Goal: Entertainment & Leisure: Consume media (video, audio)

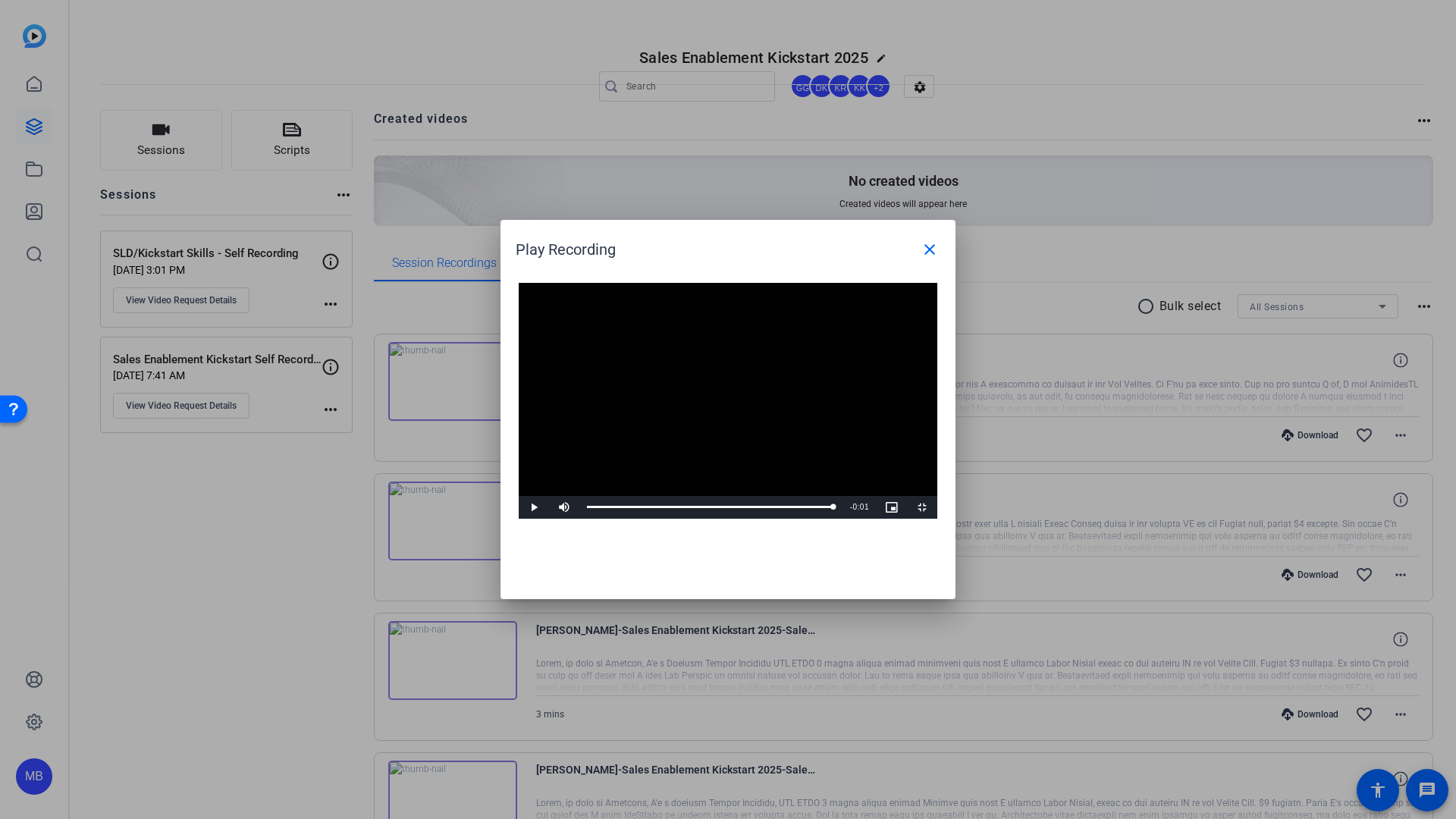
click at [937, 519] on video "Video Player" at bounding box center [728, 401] width 419 height 236
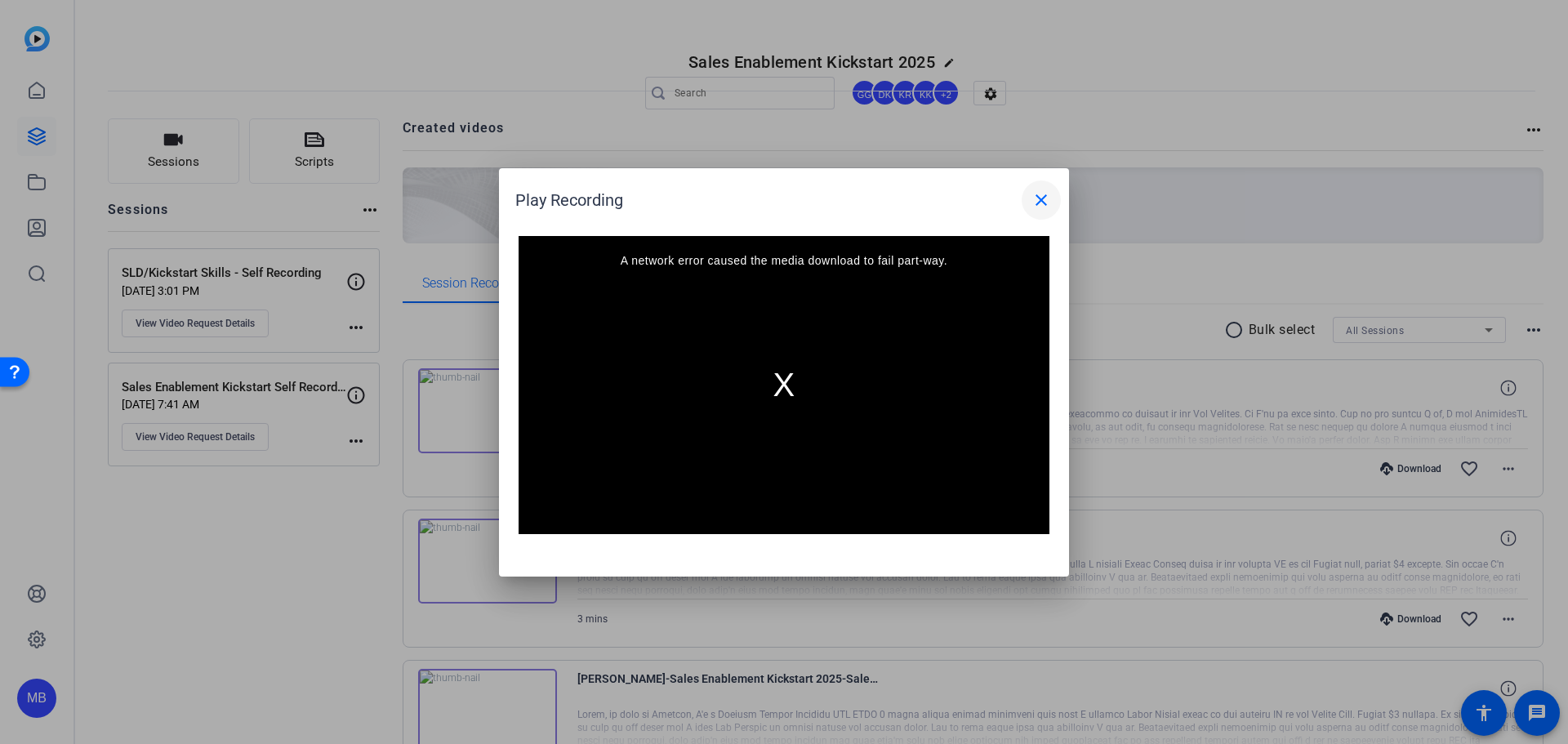
click at [1045, 207] on mat-icon "close" at bounding box center [1041, 200] width 20 height 20
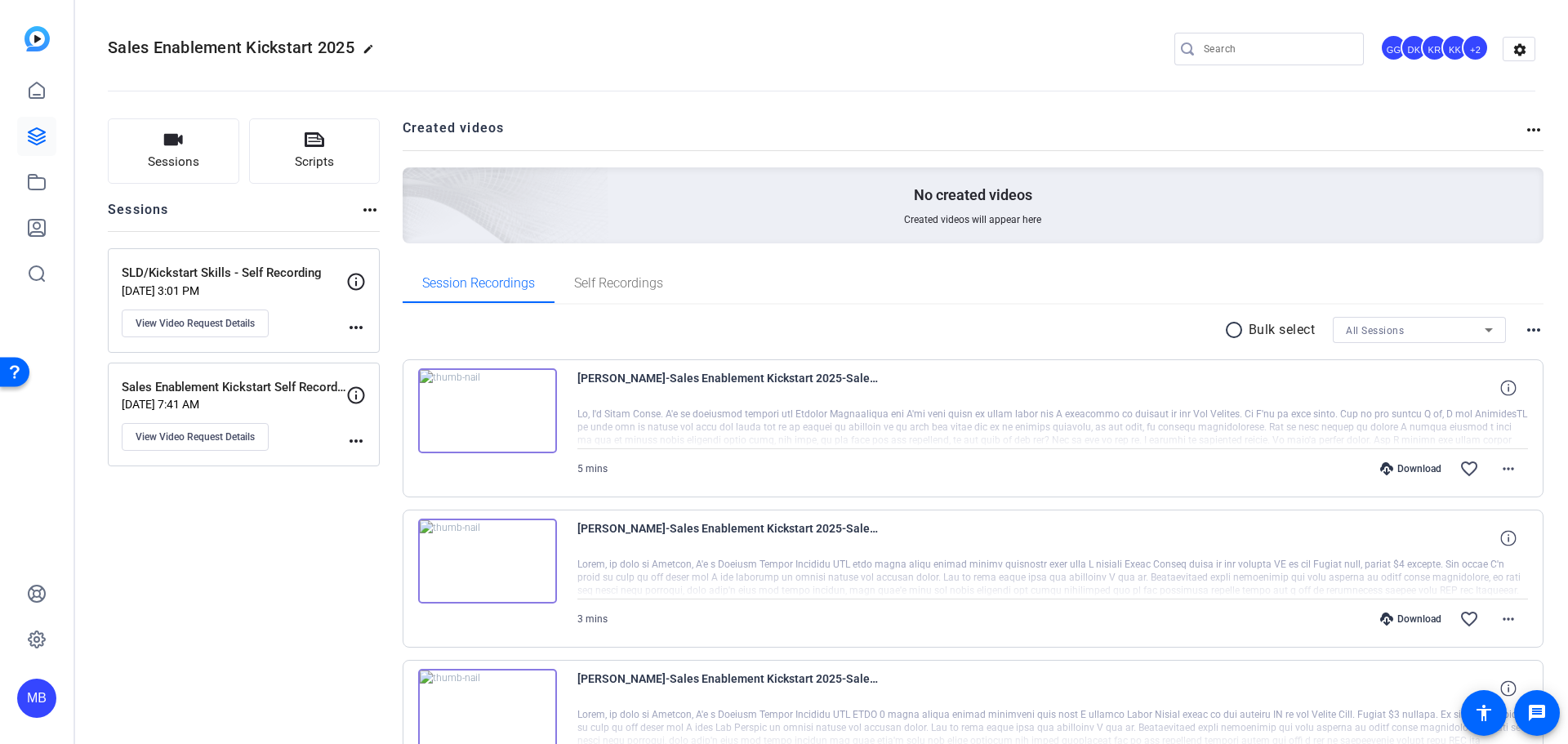
click at [463, 407] on img at bounding box center [488, 410] width 139 height 85
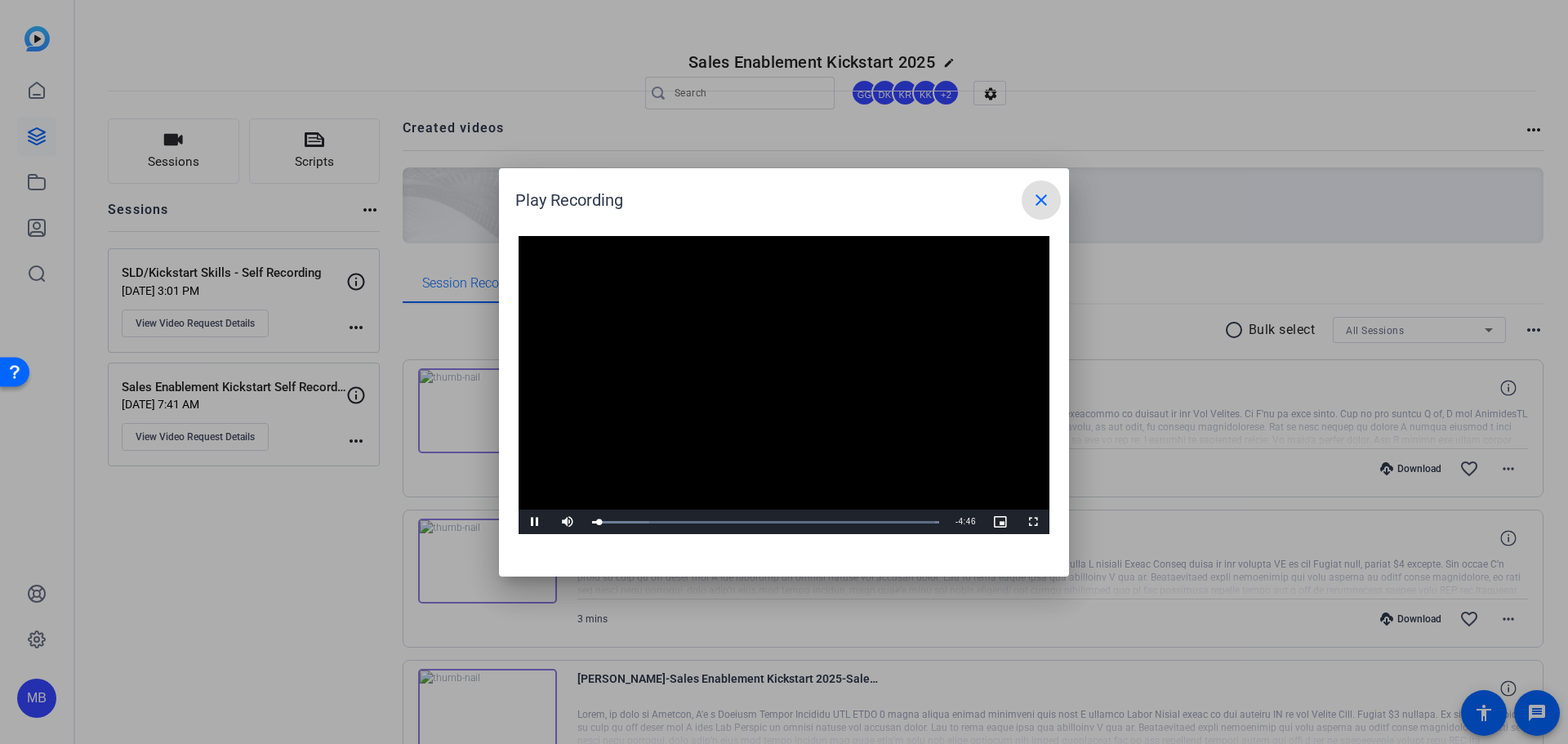
click at [721, 330] on video "Video Player" at bounding box center [784, 385] width 531 height 299
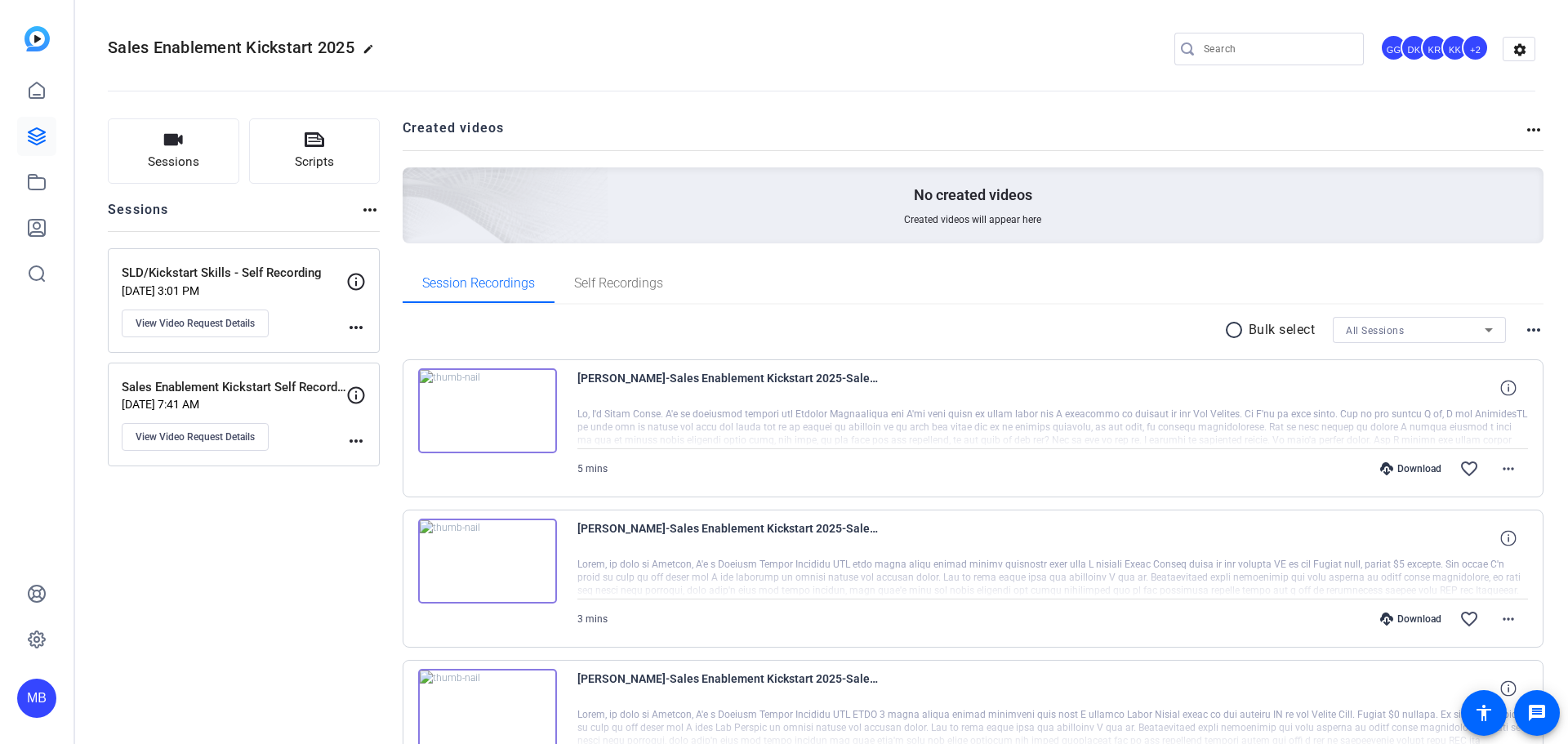
click at [492, 423] on img at bounding box center [488, 410] width 139 height 85
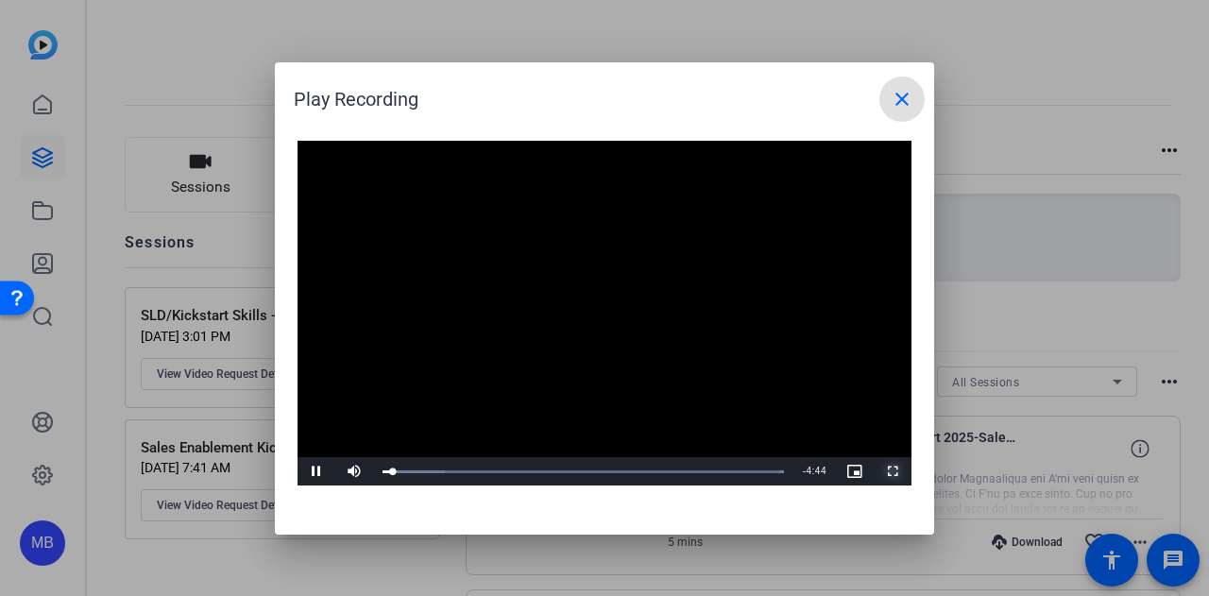
click at [905, 471] on span "Video Player" at bounding box center [893, 471] width 38 height 0
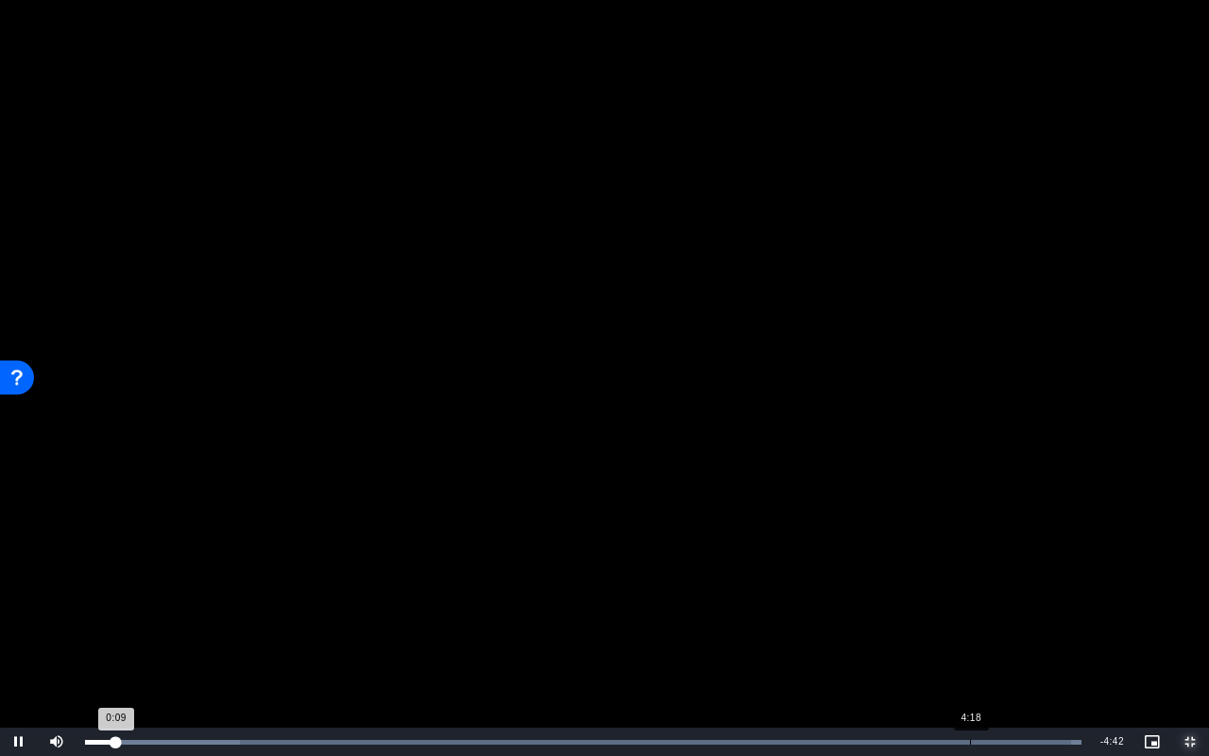
click at [971, 729] on div "Loaded : 100.00% 4:18 0:09" at bounding box center [584, 741] width 1016 height 28
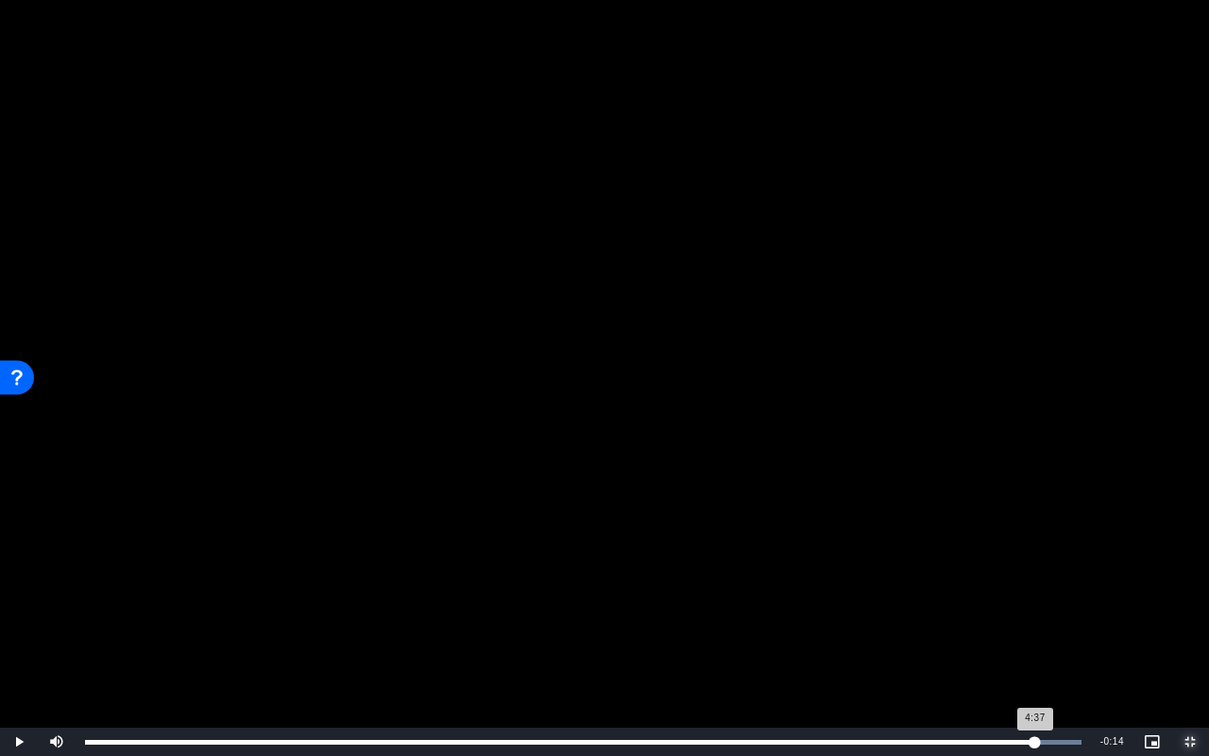
click at [1035, 744] on div "Loaded : 100.00% 4:37 4:37" at bounding box center [584, 741] width 1016 height 28
click at [1058, 743] on div "Loaded : 100.00% 4:44 4:44" at bounding box center [583, 742] width 997 height 5
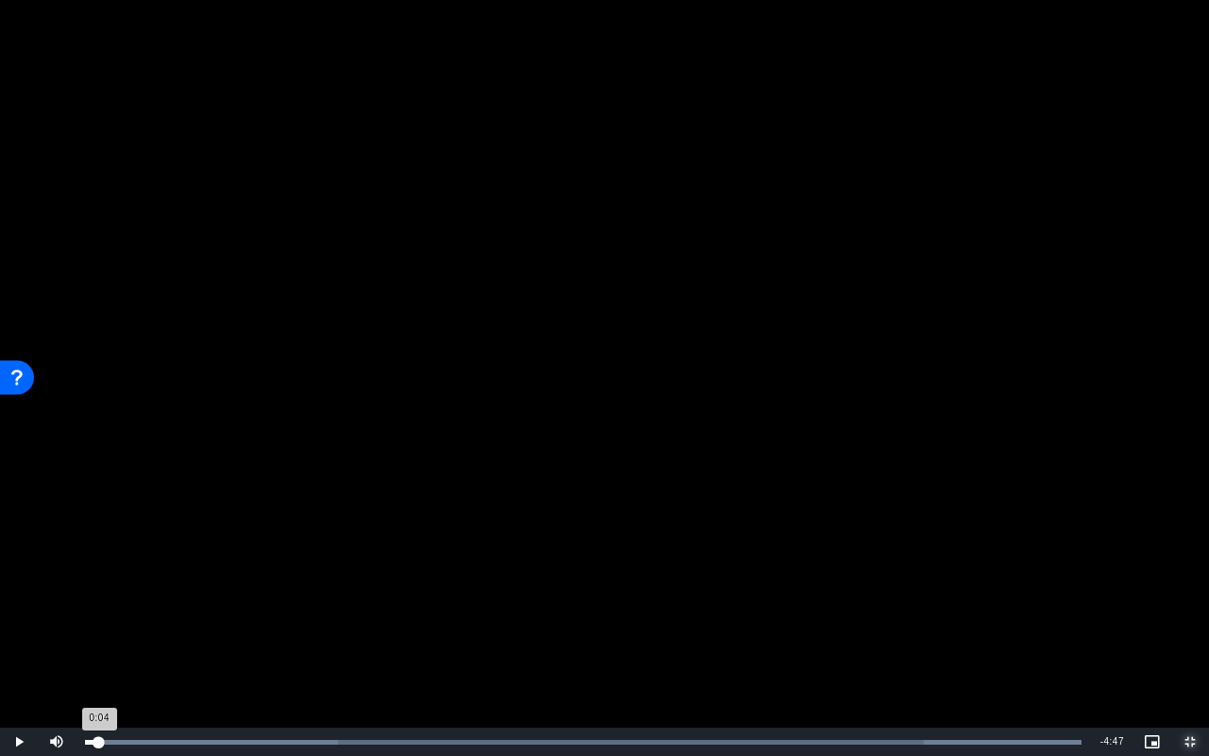
click at [98, 744] on div "Loaded : 100.00% 0:04 0:04" at bounding box center [584, 741] width 1016 height 28
click at [98, 742] on div "0:04" at bounding box center [92, 742] width 14 height 5
click at [26, 742] on span "Video Player" at bounding box center [19, 742] width 38 height 0
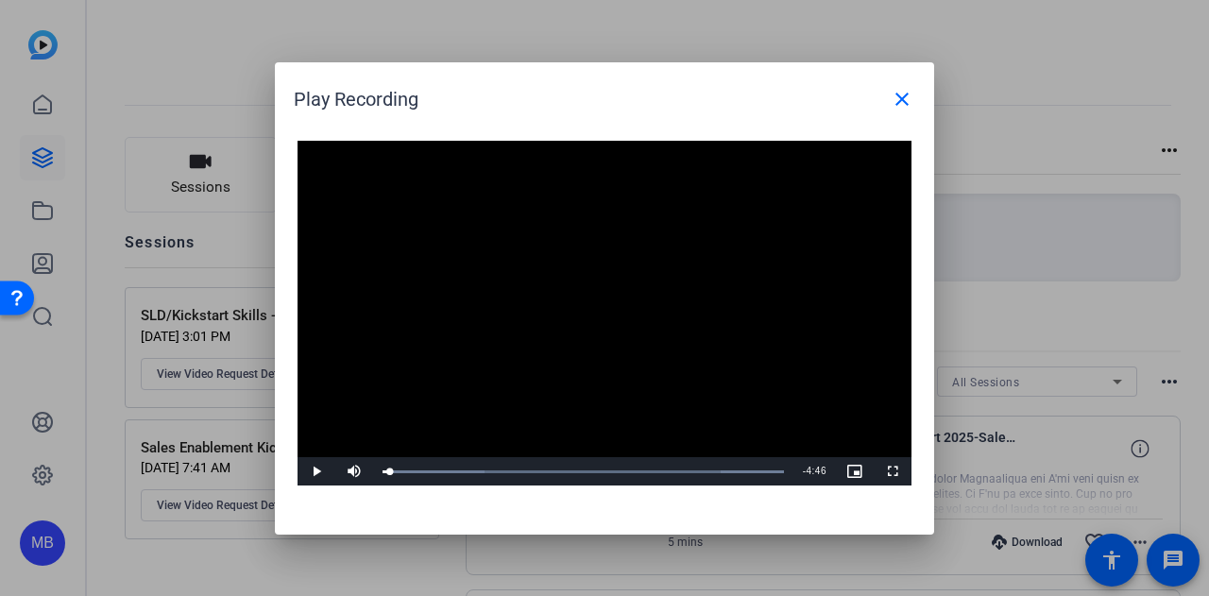
click at [460, 317] on video "Video Player" at bounding box center [605, 314] width 614 height 346
click at [451, 470] on div "Loaded : 100.00% 0:49 0:49" at bounding box center [584, 472] width 402 height 5
click at [308, 471] on span "Video Player" at bounding box center [317, 471] width 38 height 0
click at [317, 471] on span "Video Player" at bounding box center [317, 471] width 38 height 0
click at [470, 473] on div "1:03" at bounding box center [470, 472] width 1 height 5
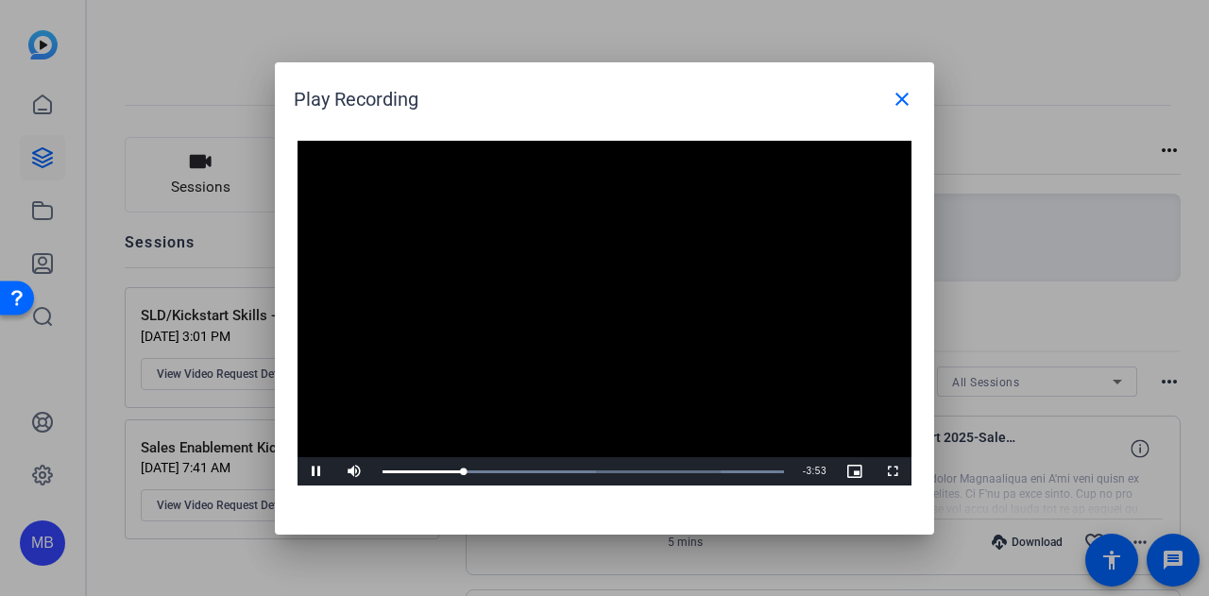
click at [571, 385] on video "Video Player" at bounding box center [605, 314] width 614 height 346
click at [646, 214] on video "Video Player" at bounding box center [605, 314] width 614 height 346
click at [314, 471] on span "Video Player" at bounding box center [317, 471] width 38 height 0
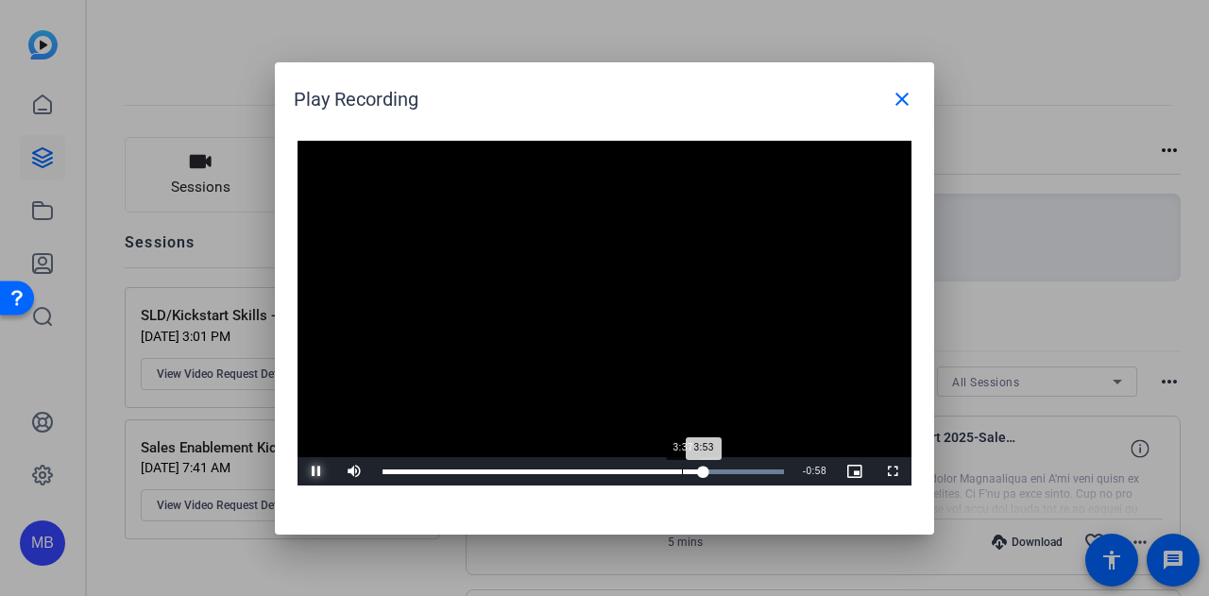
click at [682, 472] on div "3:37" at bounding box center [682, 472] width 1 height 5
click at [761, 475] on div "Loaded : 100.00% 4:34 4:24" at bounding box center [583, 471] width 420 height 28
click at [742, 471] on div "Loaded : 100.00% 4:21 4:36" at bounding box center [584, 472] width 402 height 5
click at [752, 470] on div "Loaded : 100.00% 4:28 4:22" at bounding box center [584, 472] width 402 height 5
click at [773, 470] on div "Loaded : 100.00% 4:41 4:29" at bounding box center [584, 472] width 402 height 5
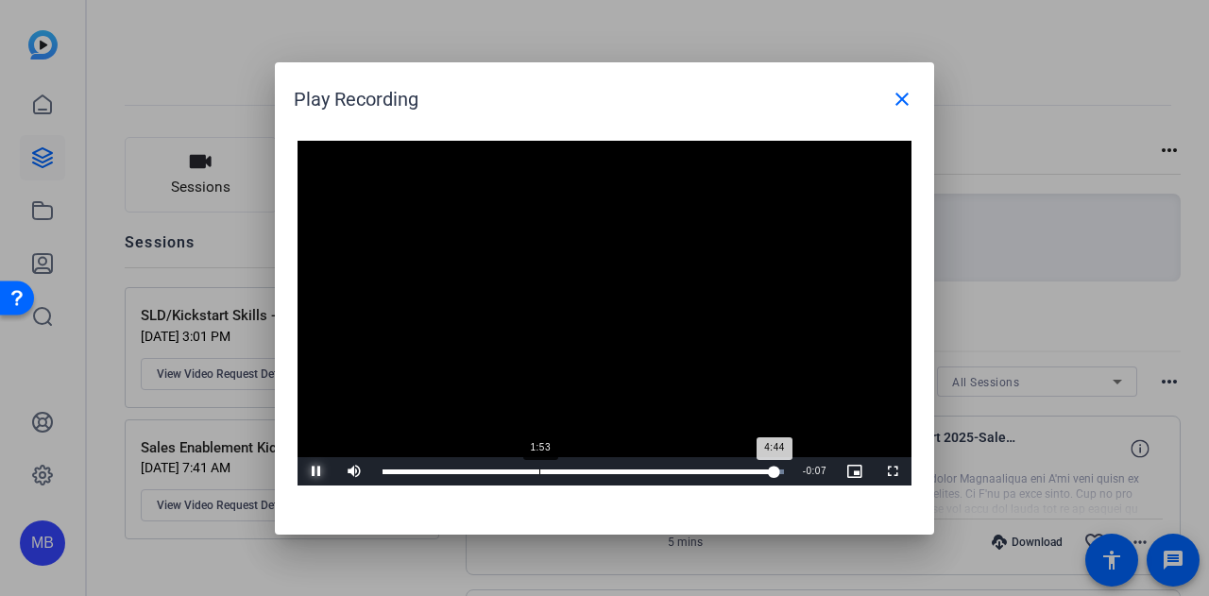
click at [537, 483] on div "Loaded : 100.00% 1:53 4:44" at bounding box center [583, 471] width 420 height 28
click at [572, 466] on div "Loaded : 100.00% 2:17 2:17" at bounding box center [583, 471] width 420 height 28
click at [590, 467] on div "Loaded : 100.00% 2:30 2:21" at bounding box center [583, 471] width 420 height 28
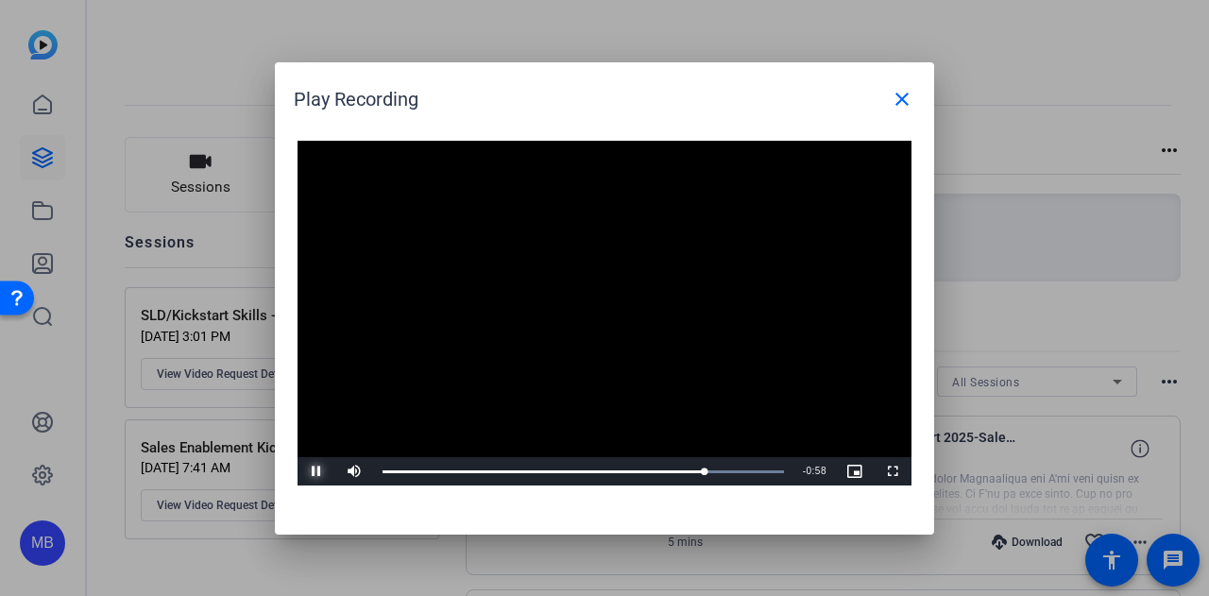
click at [314, 471] on span "Video Player" at bounding box center [317, 471] width 38 height 0
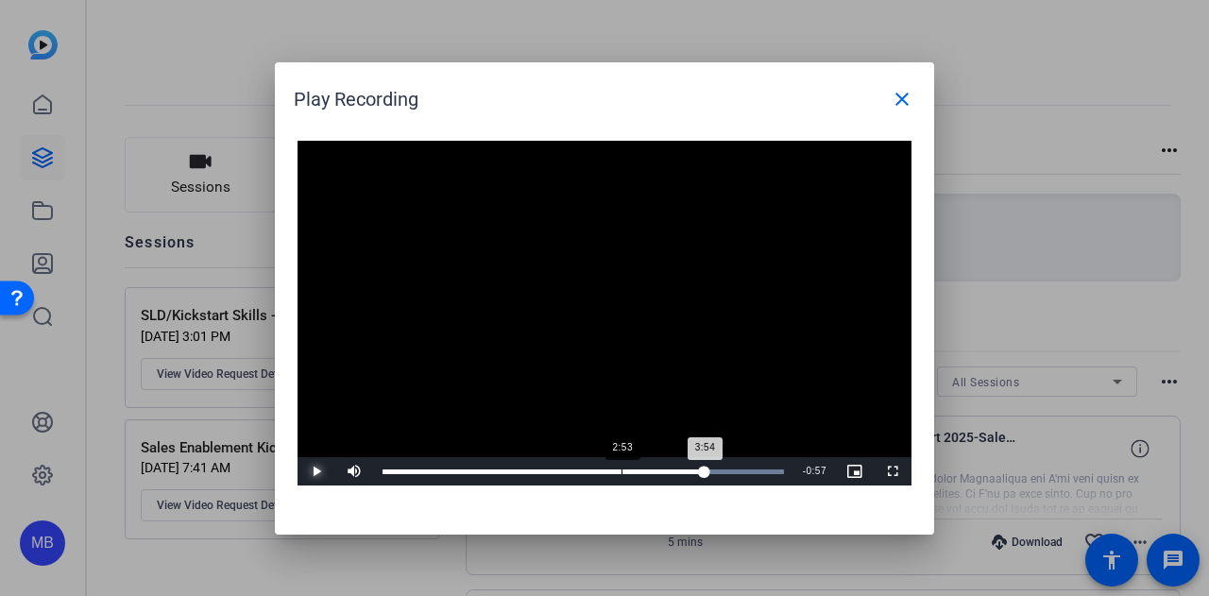
click at [622, 470] on div "2:53" at bounding box center [622, 472] width 1 height 5
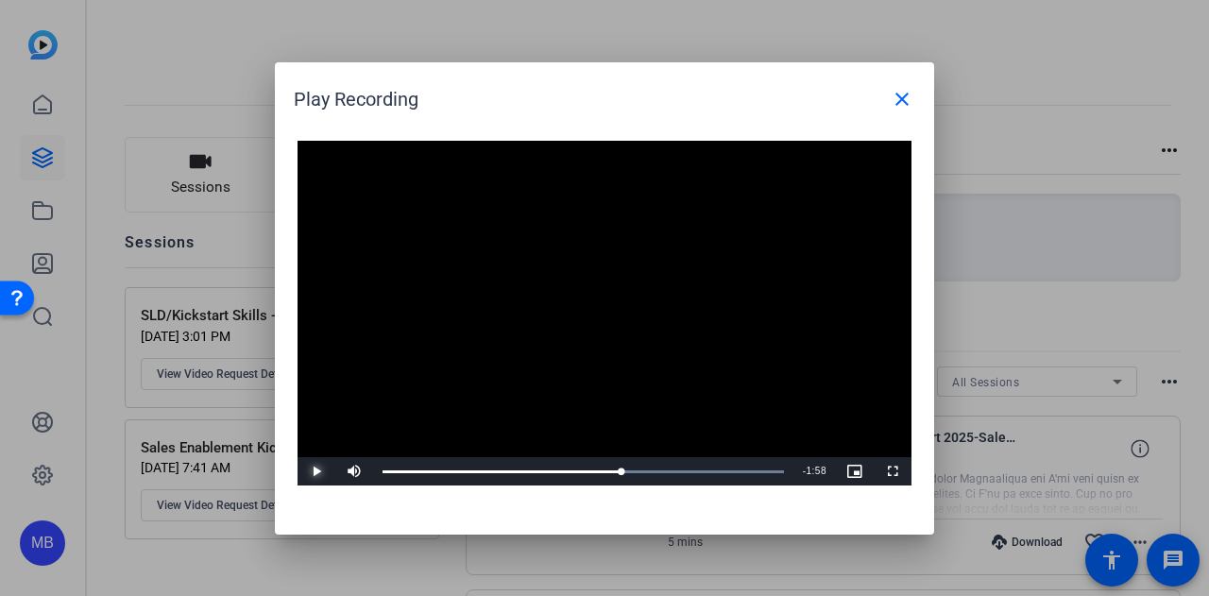
click at [318, 471] on span "Video Player" at bounding box center [317, 471] width 38 height 0
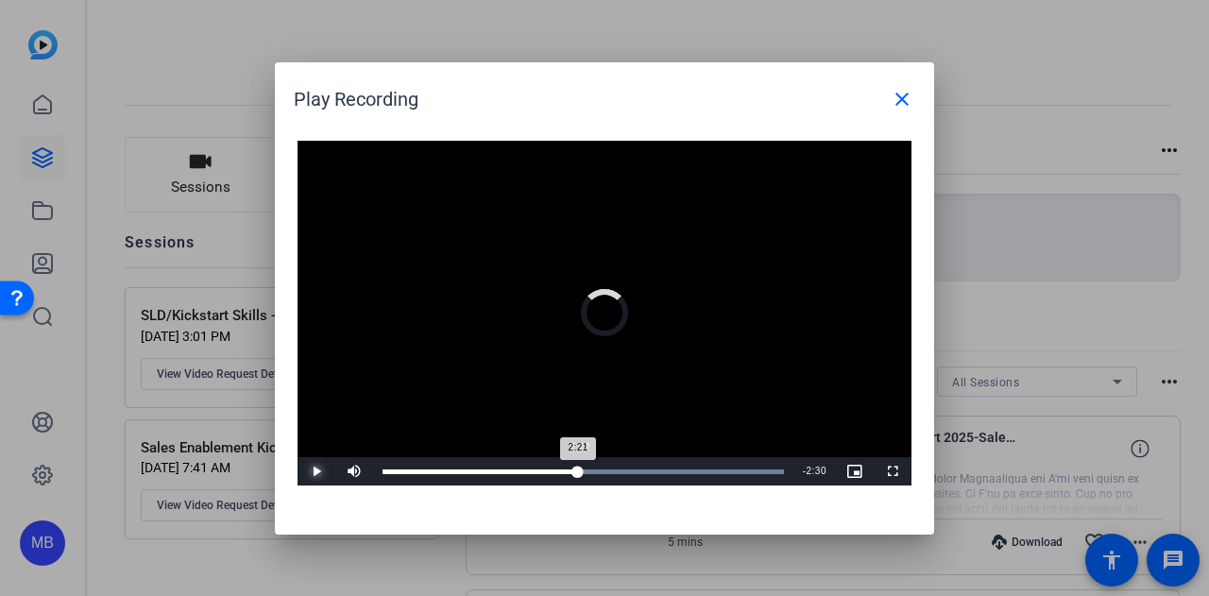
click at [578, 472] on div "2:21" at bounding box center [481, 472] width 196 height 5
click at [597, 470] on div "Progress Bar" at bounding box center [584, 472] width 402 height 5
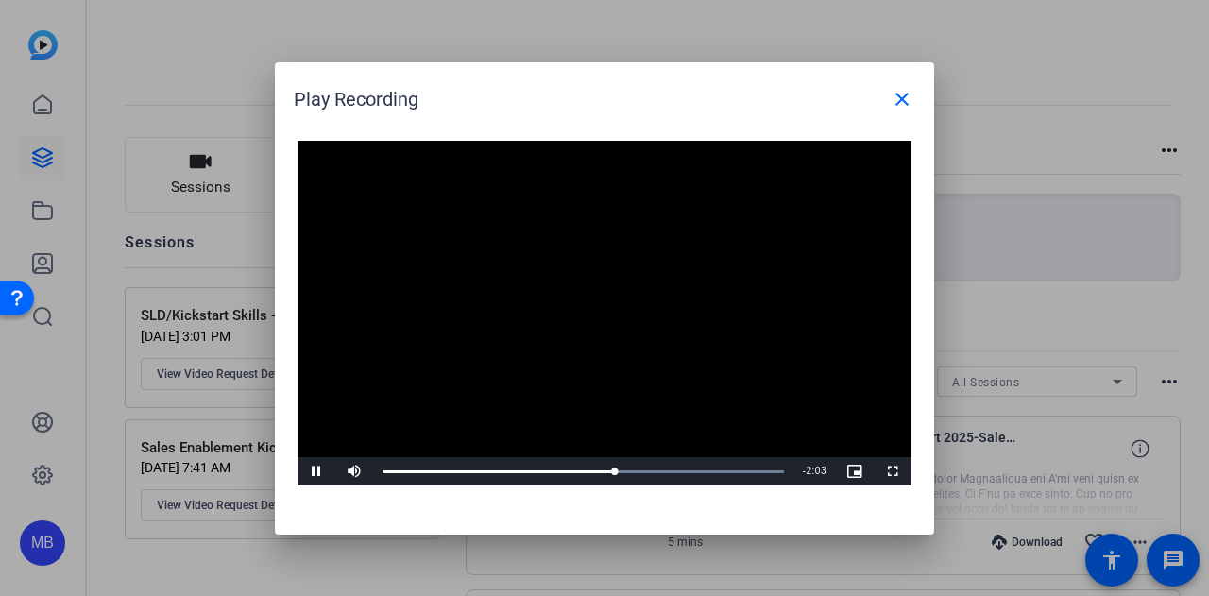
click at [329, 454] on video "Video Player" at bounding box center [605, 314] width 614 height 346
click at [314, 471] on span "Video Player" at bounding box center [317, 471] width 38 height 0
click at [298, 457] on button "Pause" at bounding box center [317, 471] width 38 height 28
click at [308, 471] on span "Video Player" at bounding box center [317, 471] width 38 height 0
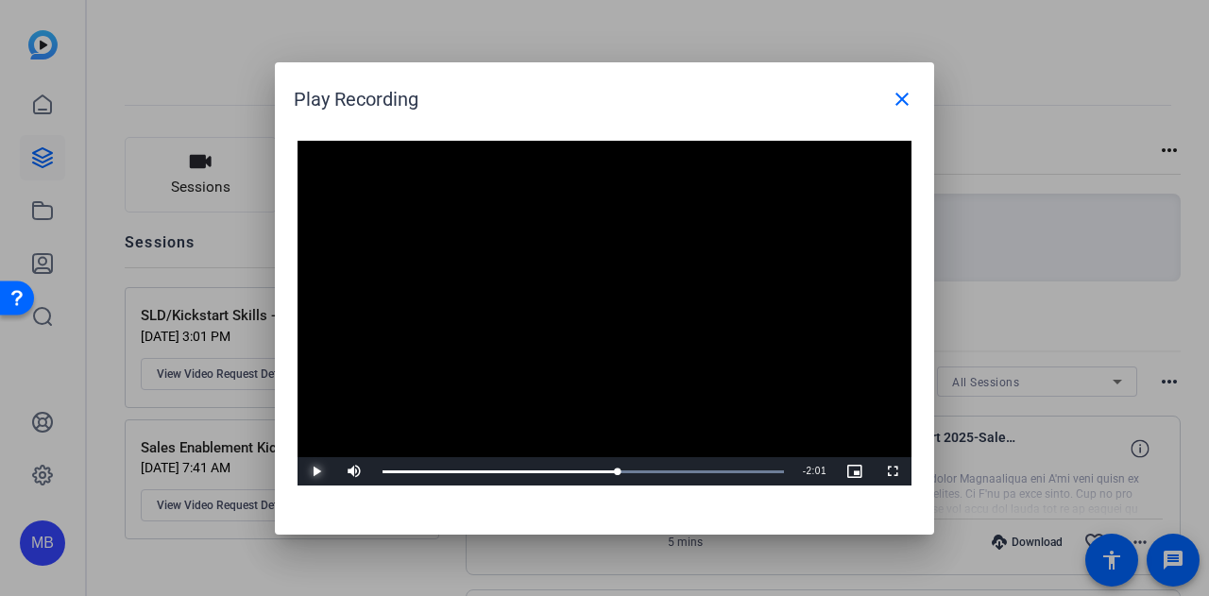
click at [308, 471] on span "Video Player" at bounding box center [317, 471] width 38 height 0
click at [321, 471] on span "Video Player" at bounding box center [317, 471] width 38 height 0
click at [319, 471] on span "Video Player" at bounding box center [317, 471] width 38 height 0
click at [314, 471] on span "Video Player" at bounding box center [317, 471] width 38 height 0
click at [320, 471] on span "Video Player" at bounding box center [317, 471] width 38 height 0
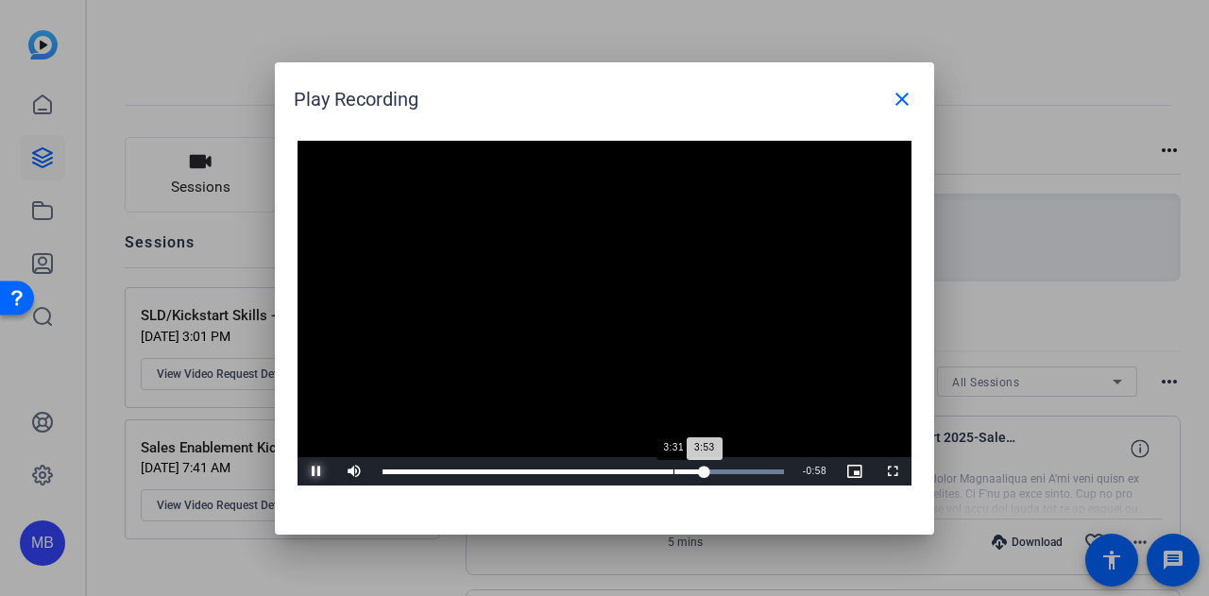
click at [675, 466] on div "Loaded : 100.00% 3:31 3:53" at bounding box center [583, 471] width 420 height 28
click at [644, 476] on div "Loaded : 100.00% 3:09 3:32" at bounding box center [583, 471] width 420 height 28
click at [634, 464] on div "Loaded : 100.00% 3:02 3:17" at bounding box center [583, 471] width 420 height 28
click at [605, 475] on div "Loaded : 100.00% 2:56 3:59" at bounding box center [583, 471] width 420 height 28
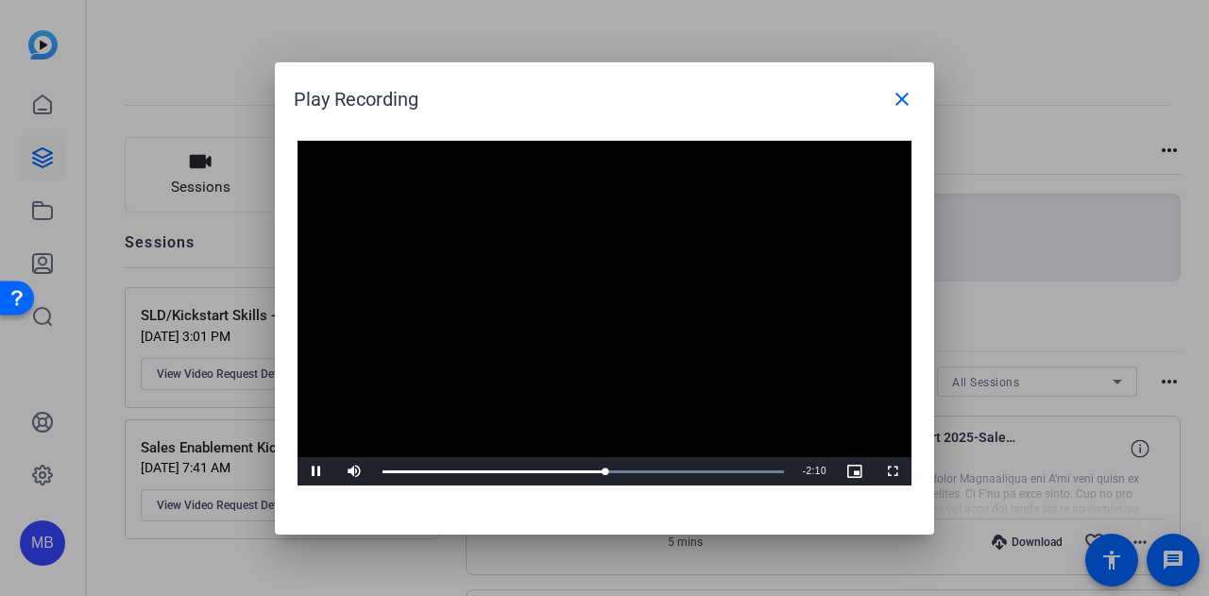
click at [592, 362] on video "Video Player" at bounding box center [605, 314] width 614 height 346
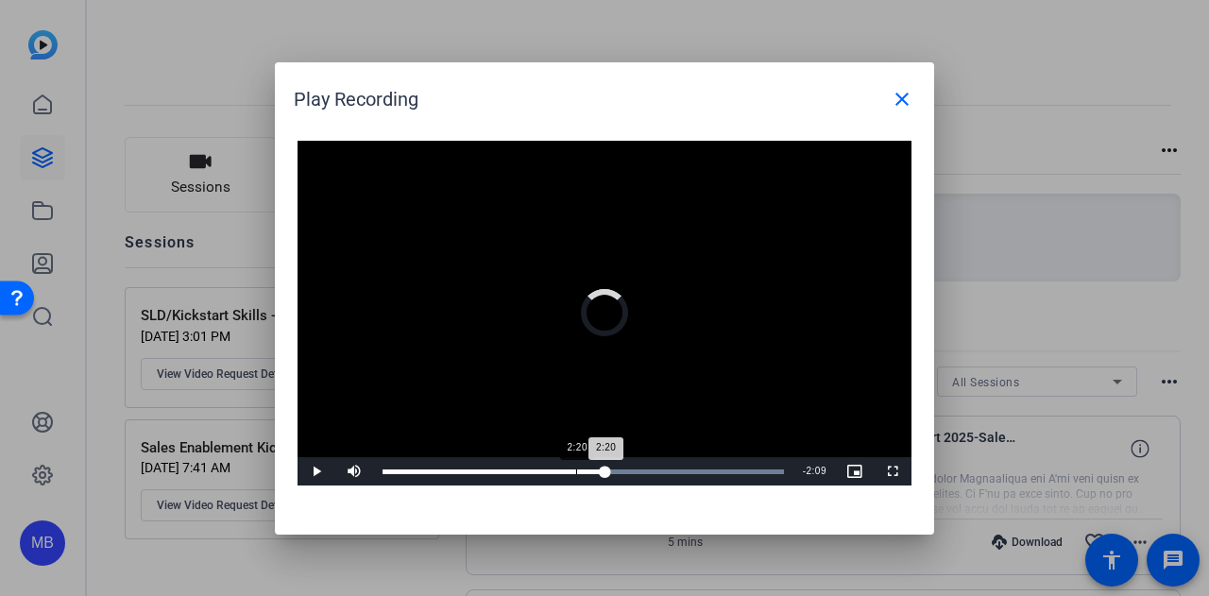
click at [576, 470] on div "Loaded : 100.00% 2:20 2:20" at bounding box center [584, 472] width 402 height 5
click at [558, 471] on div "2:07" at bounding box center [471, 472] width 176 height 5
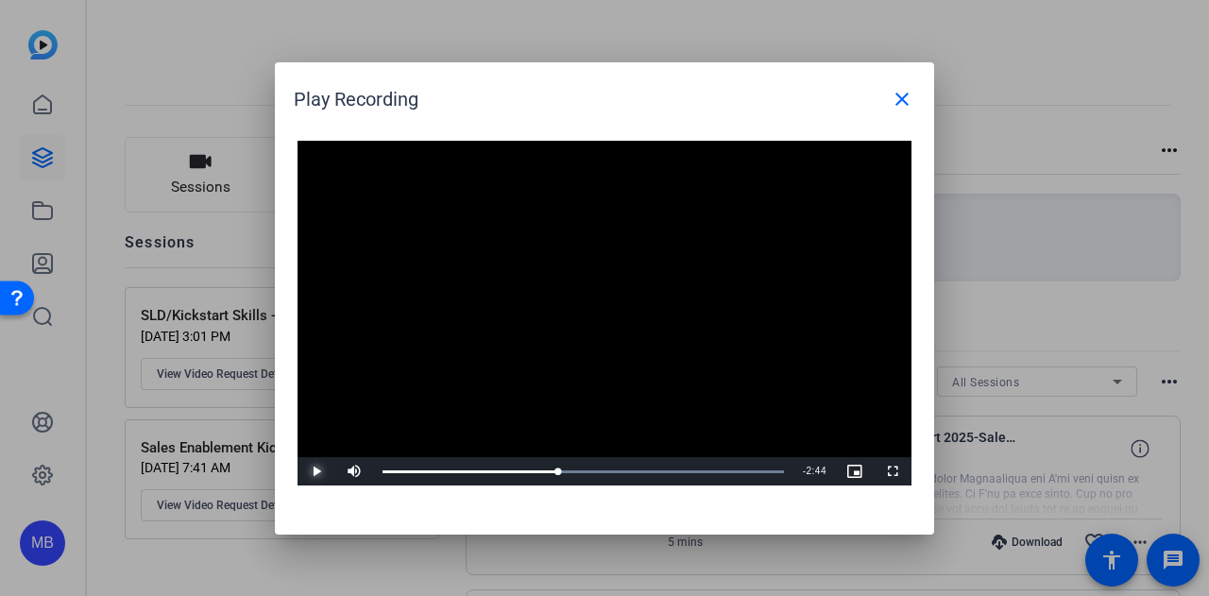
click at [309, 471] on span "Video Player" at bounding box center [317, 471] width 38 height 0
click at [311, 471] on span "Video Player" at bounding box center [317, 471] width 38 height 0
click at [518, 462] on div "Loaded : 100.00% 1:38 2:09" at bounding box center [583, 471] width 420 height 28
click at [539, 399] on video "Video Player" at bounding box center [605, 314] width 614 height 346
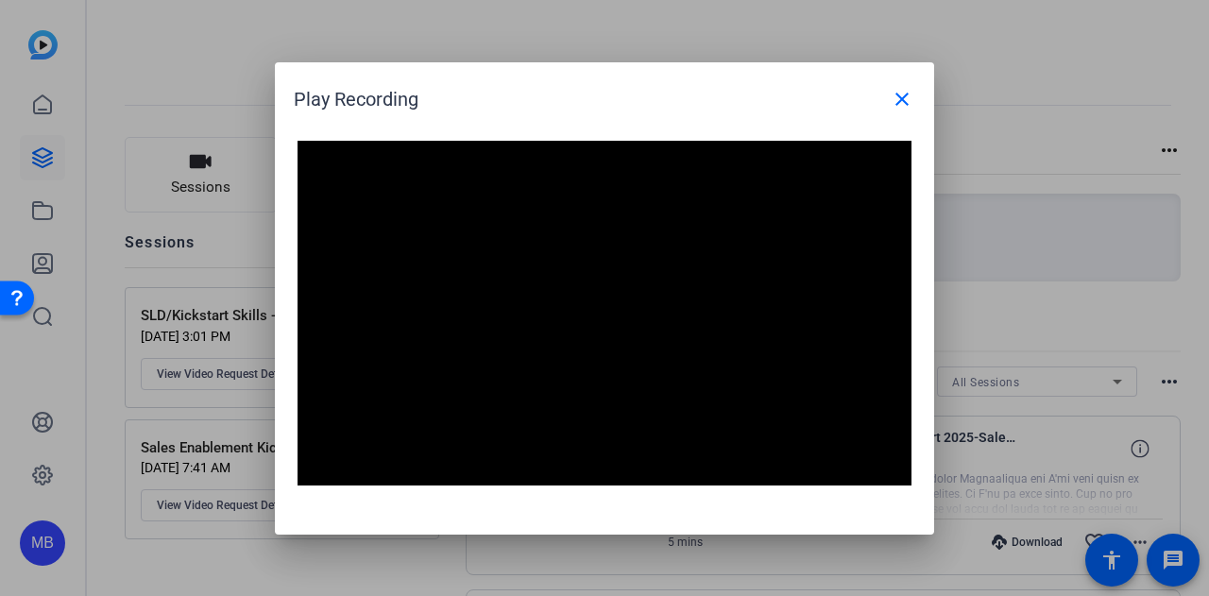
click at [743, 363] on video "Video Player" at bounding box center [605, 314] width 614 height 346
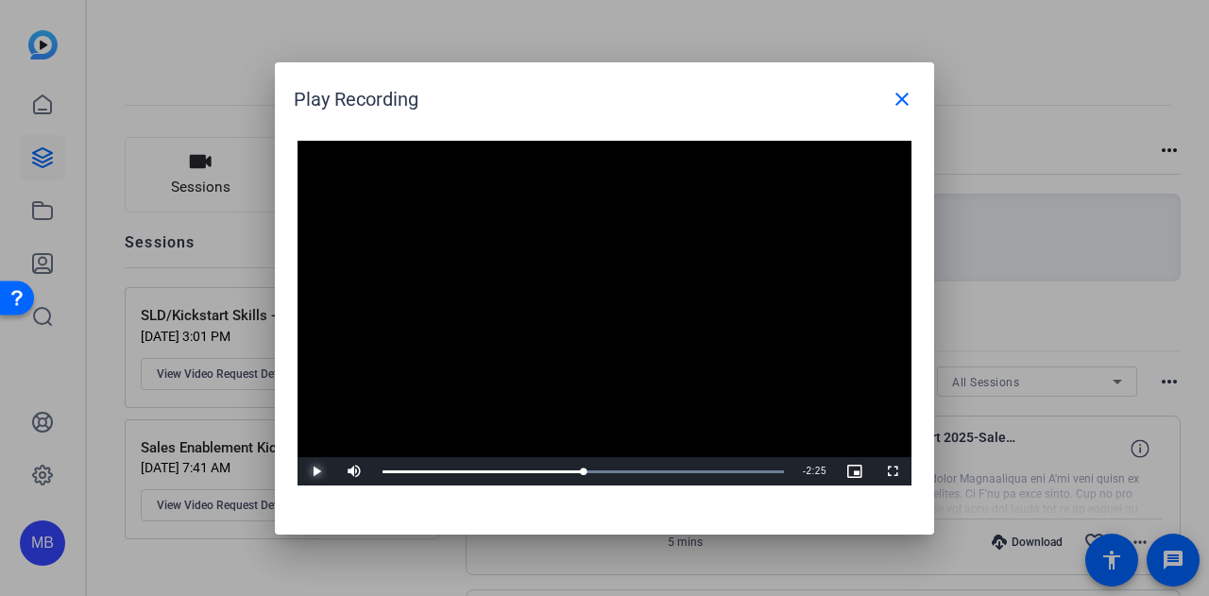
click at [302, 471] on span "Video Player" at bounding box center [317, 471] width 38 height 0
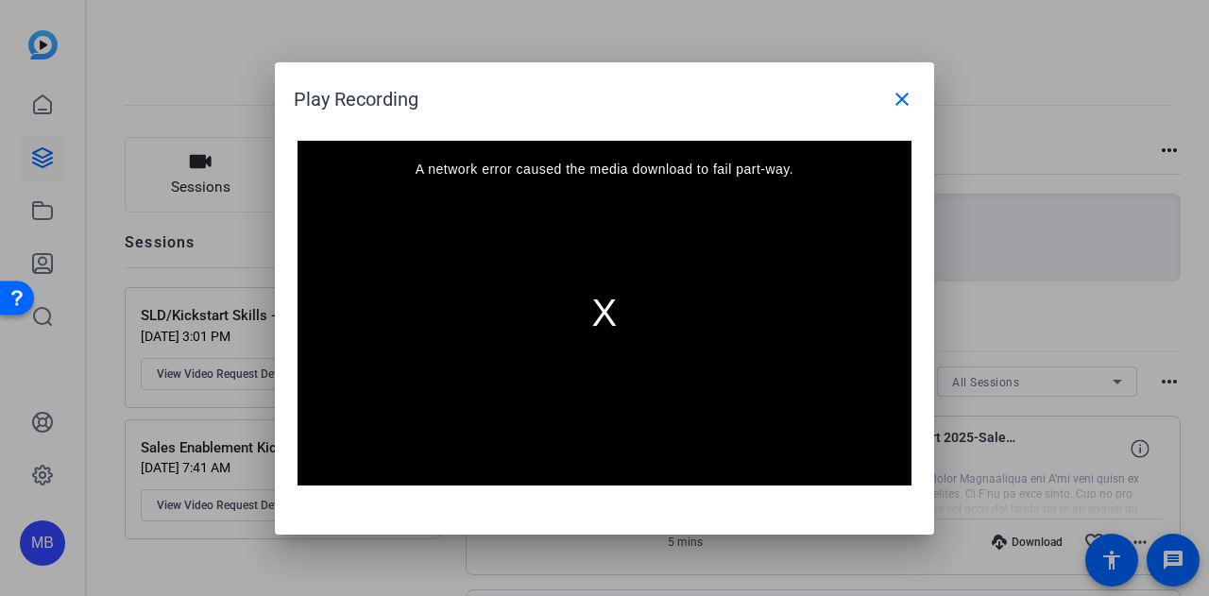
click at [567, 317] on div "A network error caused the media download to fail part-way." at bounding box center [605, 314] width 614 height 346
click at [600, 316] on div "A network error caused the media download to fail part-way." at bounding box center [605, 314] width 614 height 346
click at [910, 65] on h1 "Play Recording close" at bounding box center [604, 92] width 659 height 60
click at [908, 86] on span at bounding box center [902, 99] width 45 height 45
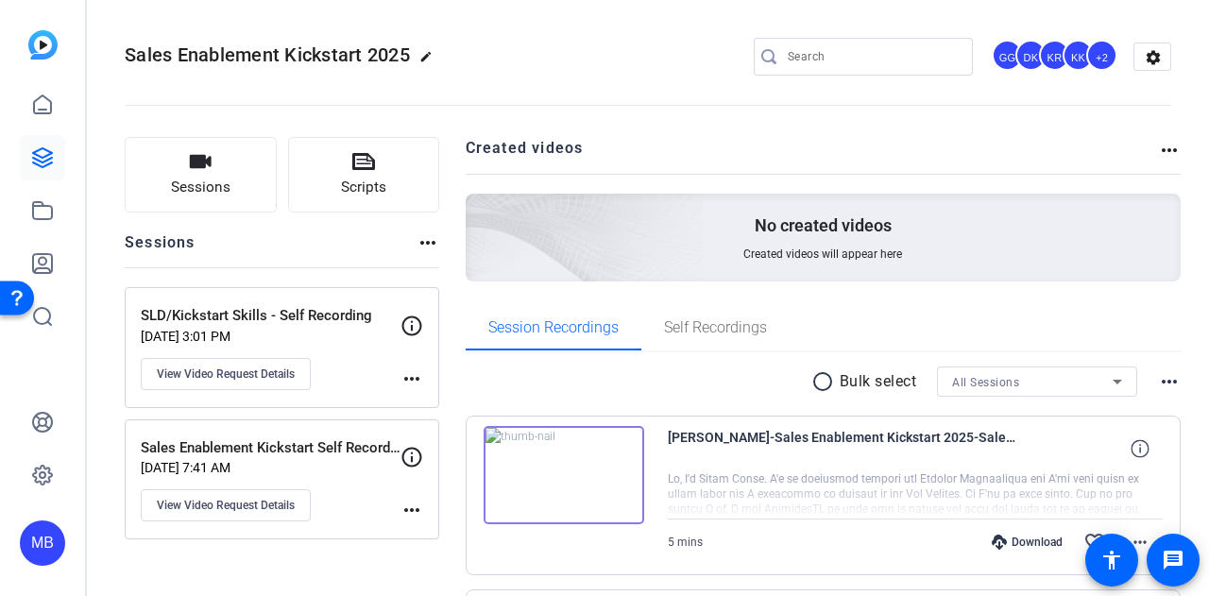
click at [554, 463] on img at bounding box center [564, 475] width 161 height 98
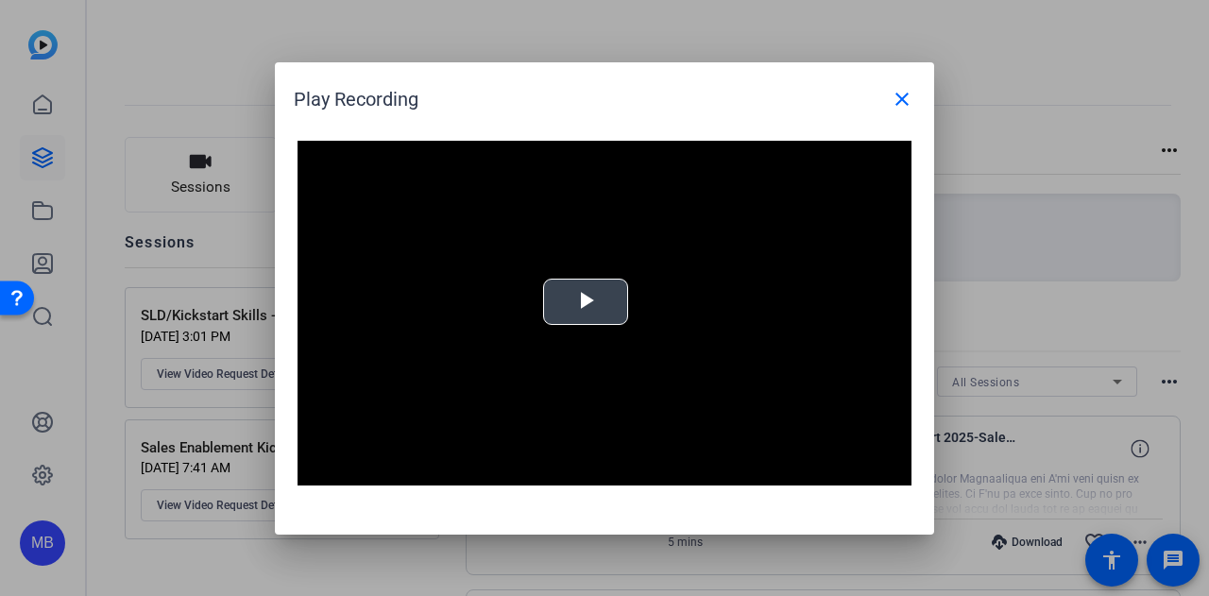
click at [586, 301] on span "Video Player" at bounding box center [586, 301] width 0 height 0
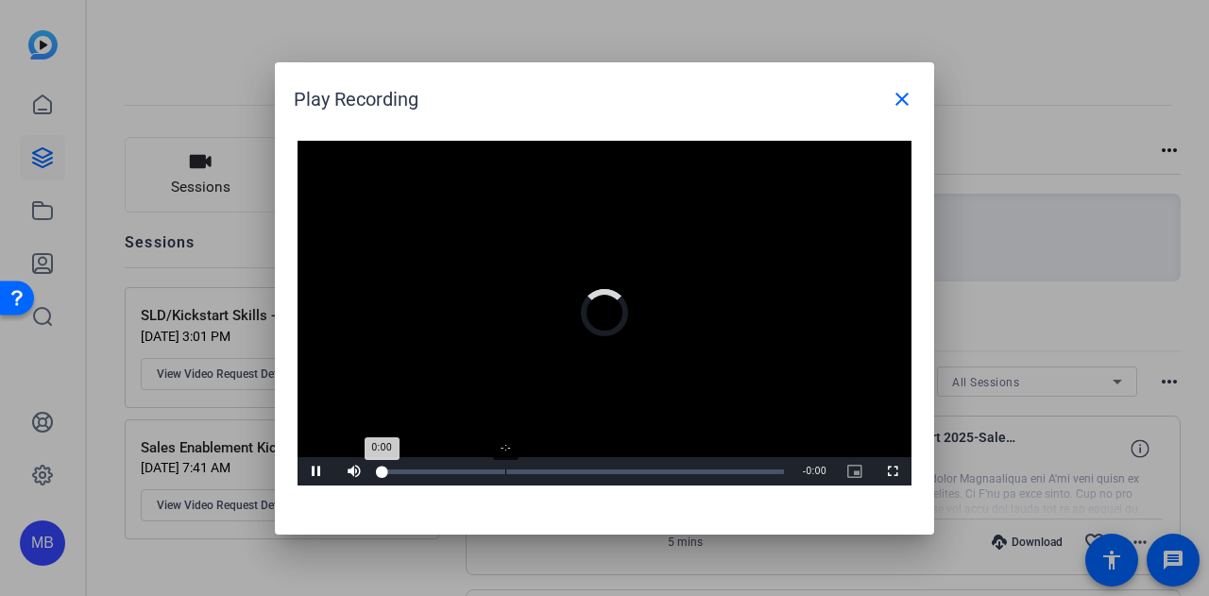
click at [505, 464] on div "Loaded : 0% -:- 0:00" at bounding box center [583, 471] width 420 height 28
click at [495, 471] on div "Loaded : 100.00% 1:22 0:00" at bounding box center [584, 472] width 402 height 5
click at [513, 471] on div "Loaded : 100.00% 1:34 1:23" at bounding box center [584, 472] width 402 height 5
click at [533, 466] on div "Loaded : 100.00% 1:49 1:35" at bounding box center [583, 471] width 420 height 28
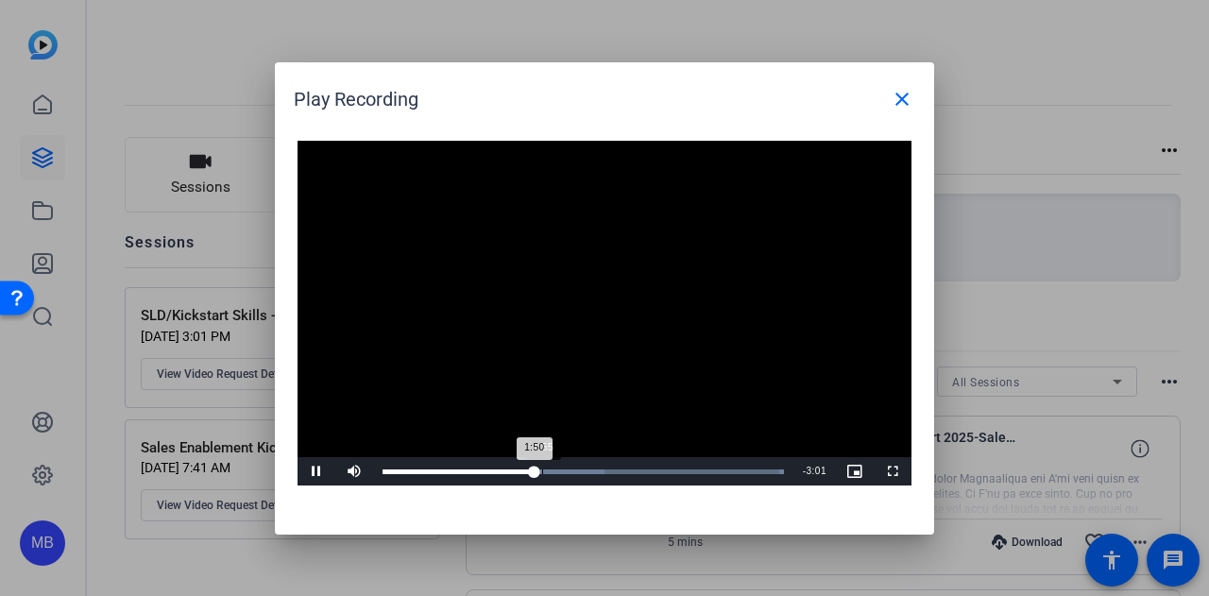
click at [542, 463] on div "Loaded : 100.00% 1:55 1:50" at bounding box center [583, 471] width 420 height 28
click at [557, 474] on div "Loaded : 100.00% 2:07 2:07" at bounding box center [583, 471] width 420 height 28
click at [569, 471] on div "2:15" at bounding box center [569, 472] width 1 height 5
click at [573, 470] on div "2:21" at bounding box center [478, 472] width 190 height 5
click at [892, 471] on span "Video Player" at bounding box center [893, 471] width 38 height 0
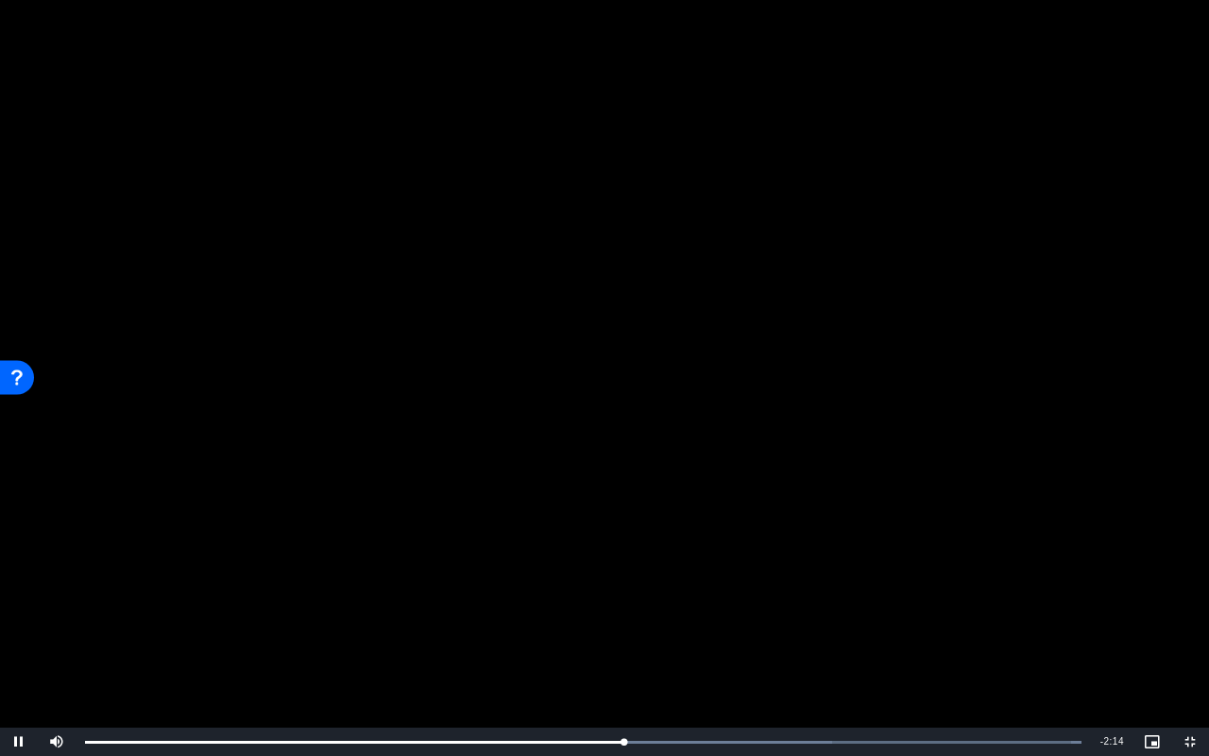
click at [699, 444] on video "Video Player" at bounding box center [604, 378] width 1209 height 756
click at [291, 381] on video "Video Player" at bounding box center [604, 378] width 1209 height 756
click at [539, 371] on video "Video Player" at bounding box center [604, 378] width 1209 height 756
click at [739, 375] on video "Video Player" at bounding box center [604, 378] width 1209 height 756
click at [630, 444] on video "Video Player" at bounding box center [604, 378] width 1209 height 756
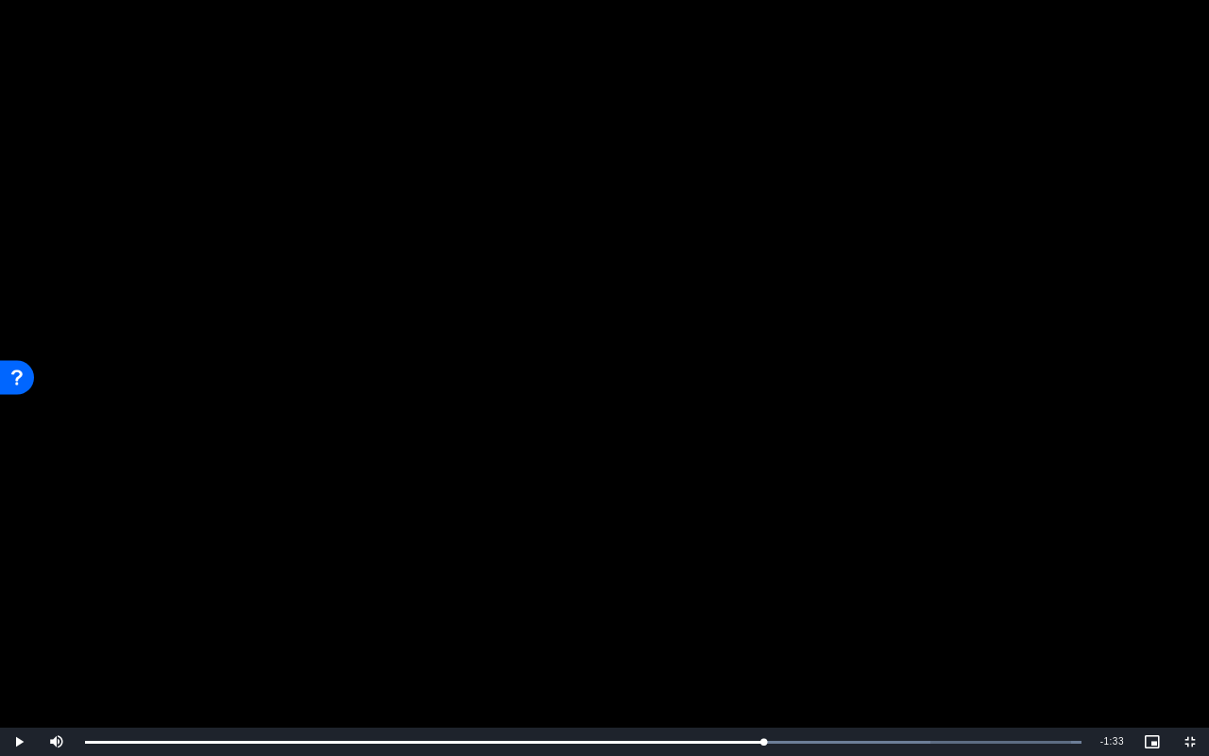
click at [693, 362] on video "Video Player" at bounding box center [604, 378] width 1209 height 756
click at [609, 402] on video "Video Player" at bounding box center [604, 378] width 1209 height 756
drag, startPoint x: 760, startPoint y: 538, endPoint x: 730, endPoint y: 556, distance: 34.4
click at [760, 538] on video "Video Player" at bounding box center [604, 378] width 1209 height 756
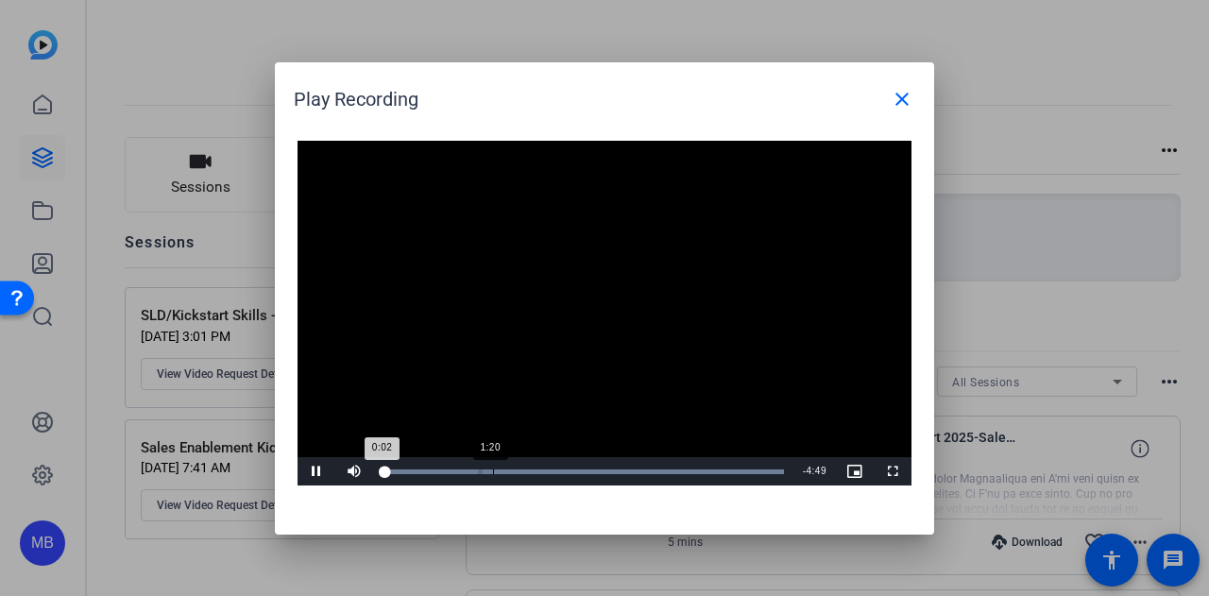
click at [501, 472] on div "Loaded : 100.00% 1:20 0:02" at bounding box center [584, 472] width 402 height 5
click at [456, 468] on div "Loaded : 100.00% 1:09 1:26" at bounding box center [583, 471] width 420 height 28
click at [316, 471] on span "Video Player" at bounding box center [317, 471] width 38 height 0
click at [306, 471] on span "Video Player" at bounding box center [317, 471] width 38 height 0
click at [400, 473] on div "1:10" at bounding box center [431, 472] width 96 height 5
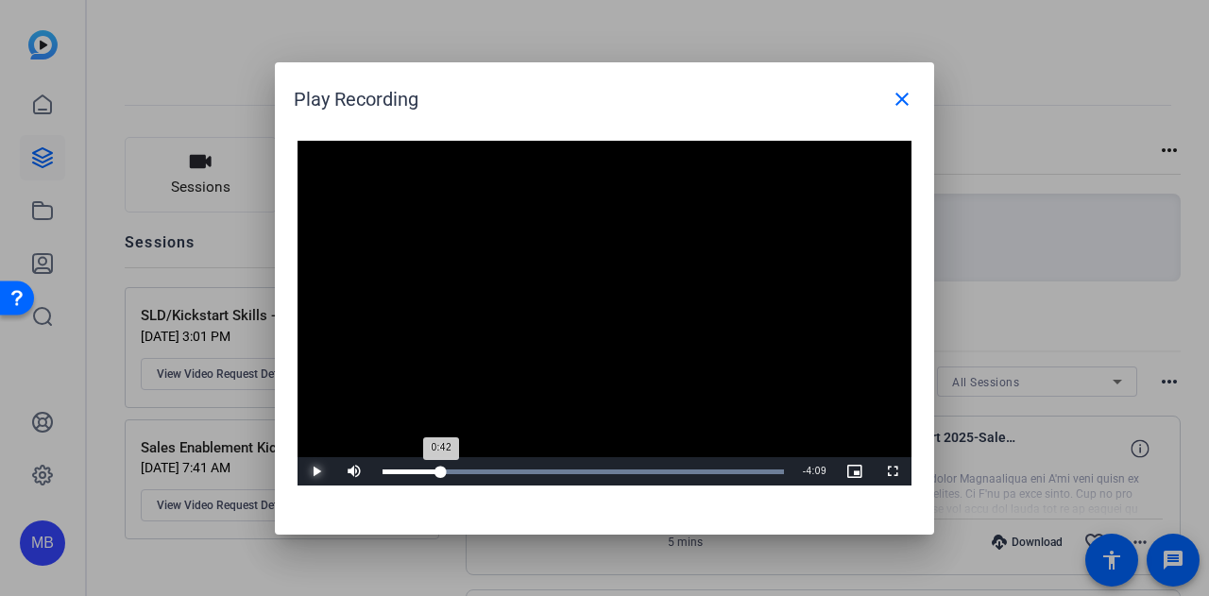
click at [440, 473] on div "Loaded : 100.00% 0:41 0:42" at bounding box center [584, 472] width 402 height 5
click at [411, 473] on div "Loaded : 100.00% 0:21 0:43" at bounding box center [584, 472] width 402 height 5
click at [401, 468] on div "Loaded : 100.00% 0:24 0:24" at bounding box center [583, 471] width 420 height 28
click at [396, 470] on div "0:13" at bounding box center [392, 472] width 18 height 5
click at [416, 473] on div "Loaded : 100.00% 0:24 0:30" at bounding box center [584, 472] width 402 height 5
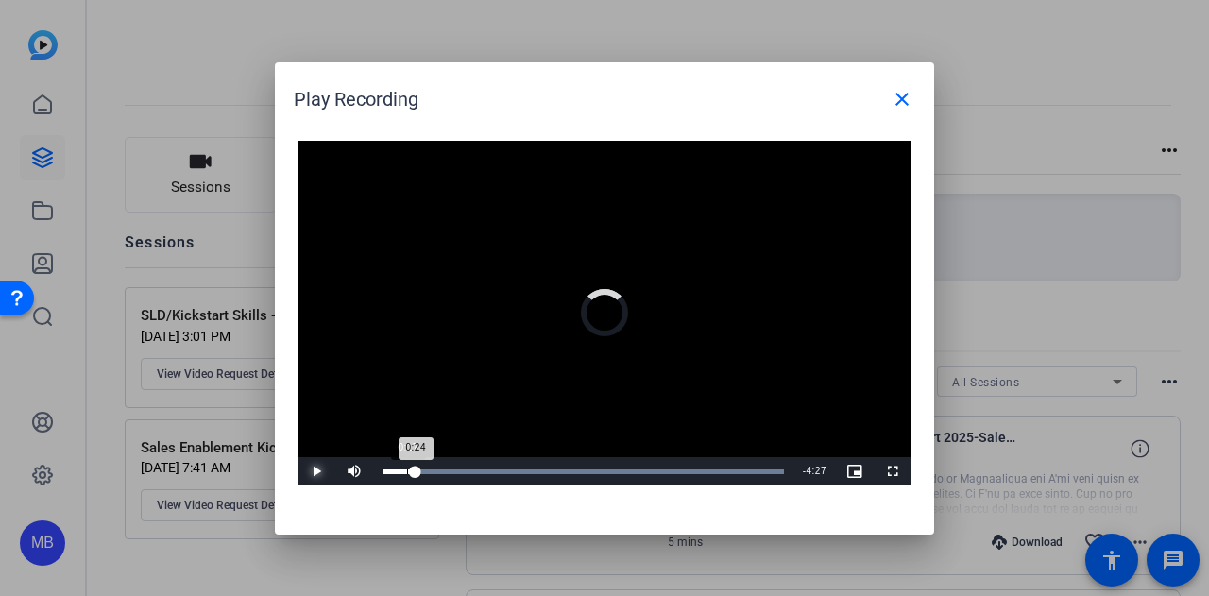
drag, startPoint x: 416, startPoint y: 472, endPoint x: 403, endPoint y: 472, distance: 12.3
click at [403, 472] on div "0:24" at bounding box center [399, 472] width 33 height 5
click at [403, 472] on div "0:15" at bounding box center [399, 472] width 33 height 5
click at [453, 471] on div "Loaded : 100.00% 0:52 1:33" at bounding box center [584, 472] width 402 height 5
click at [444, 471] on div "0:44" at bounding box center [420, 472] width 74 height 5
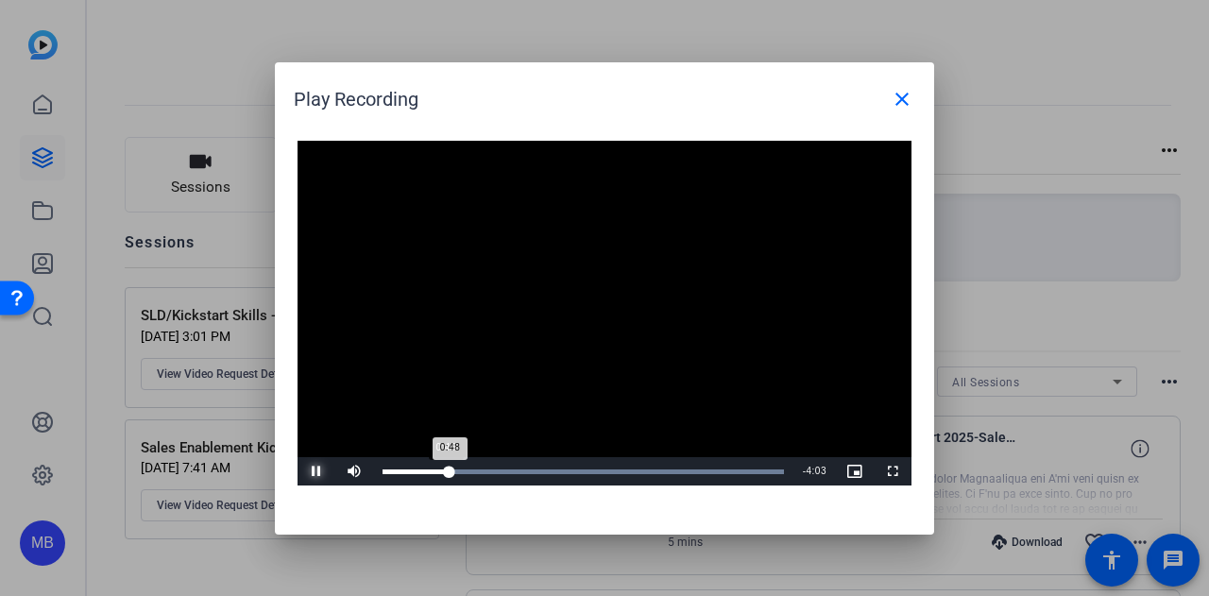
click at [444, 471] on div "0:48" at bounding box center [416, 472] width 67 height 5
click at [436, 471] on div "0:45" at bounding box center [414, 472] width 63 height 5
click at [422, 481] on div "Loaded : 100.00% 0:28 0:40" at bounding box center [583, 471] width 420 height 28
click at [420, 471] on div "0:39" at bounding box center [410, 472] width 54 height 5
click at [422, 471] on div "0:28" at bounding box center [403, 472] width 40 height 5
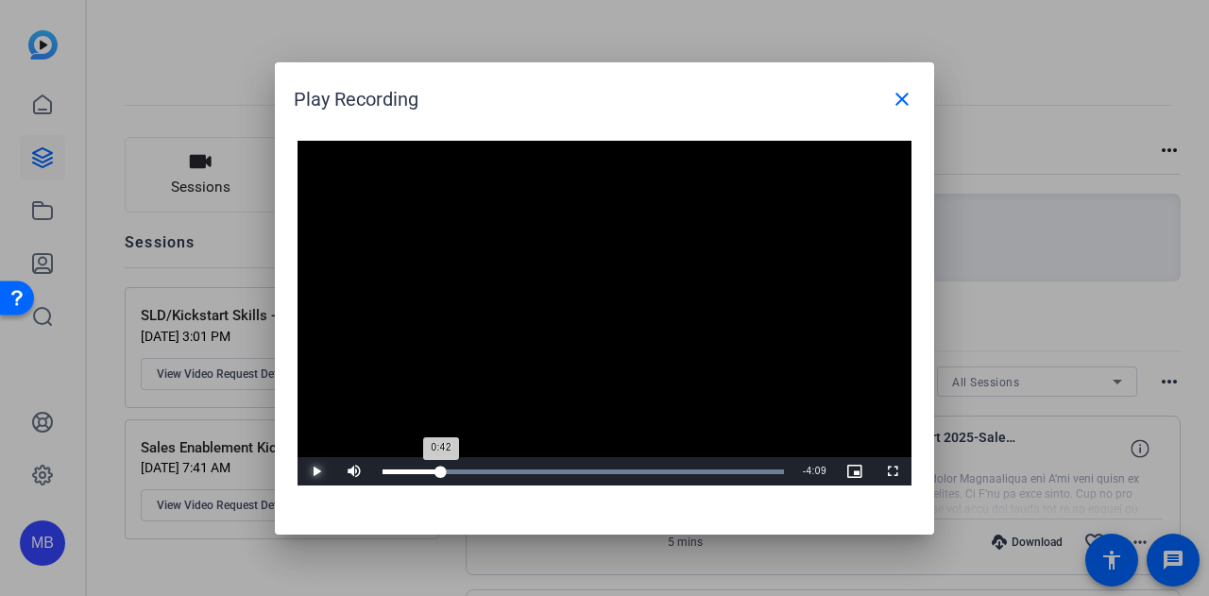
click at [440, 468] on div "Loaded : 100.00% 0:42 0:42" at bounding box center [583, 471] width 420 height 28
click at [455, 468] on div "Loaded : 100.00% 0:52 0:53" at bounding box center [583, 471] width 420 height 28
click at [600, 471] on div "Loaded : 100.00% 2:37 2:37" at bounding box center [584, 472] width 402 height 5
click at [679, 457] on div "Loaded : 100.00% 2:49 2:37" at bounding box center [583, 471] width 420 height 28
click at [706, 474] on div "Loaded : 100.00% 4:04 3:38" at bounding box center [583, 471] width 420 height 28
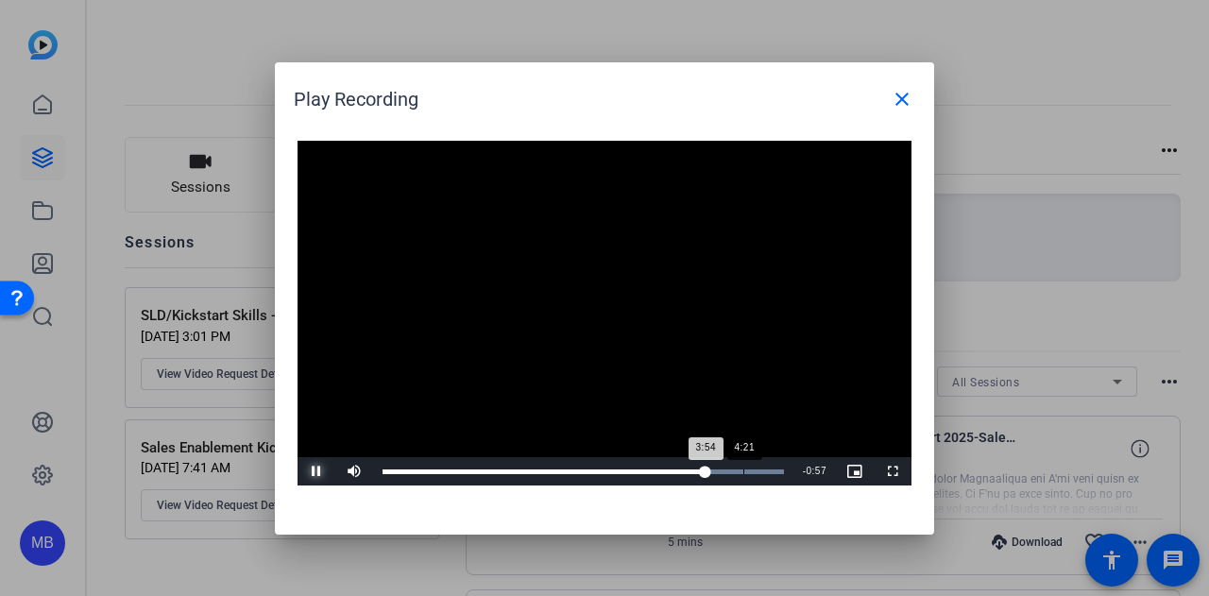
click at [748, 474] on div "Loaded : 100.00% 4:21 3:54" at bounding box center [583, 471] width 420 height 28
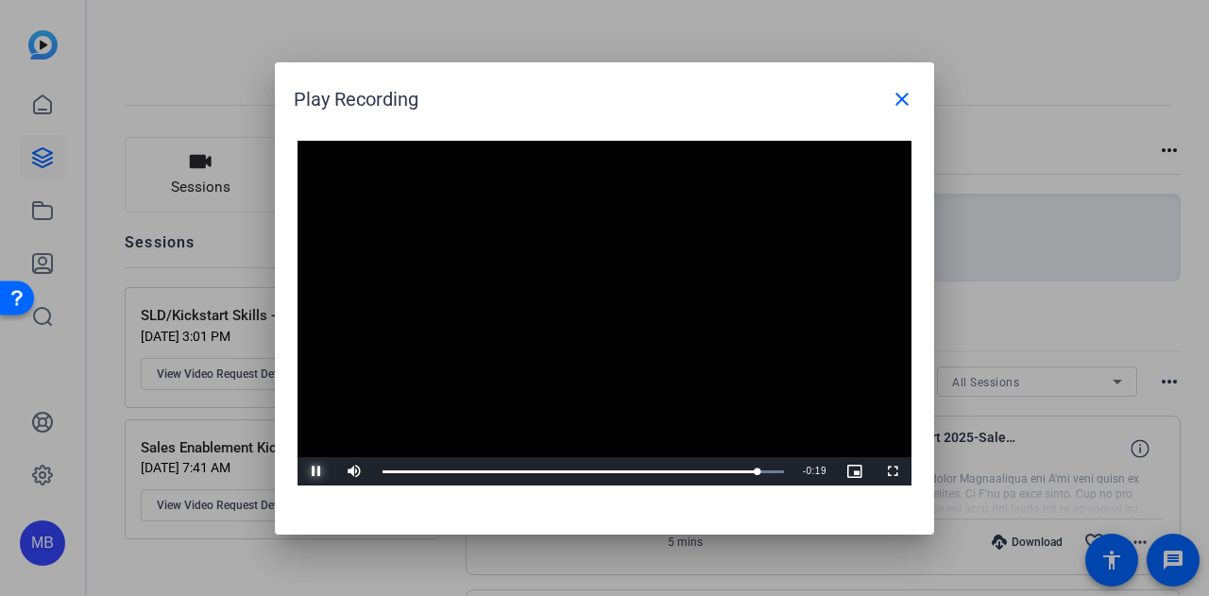
click at [308, 471] on span "Video Player" at bounding box center [317, 471] width 38 height 0
